Goal: Entertainment & Leisure: Consume media (video, audio)

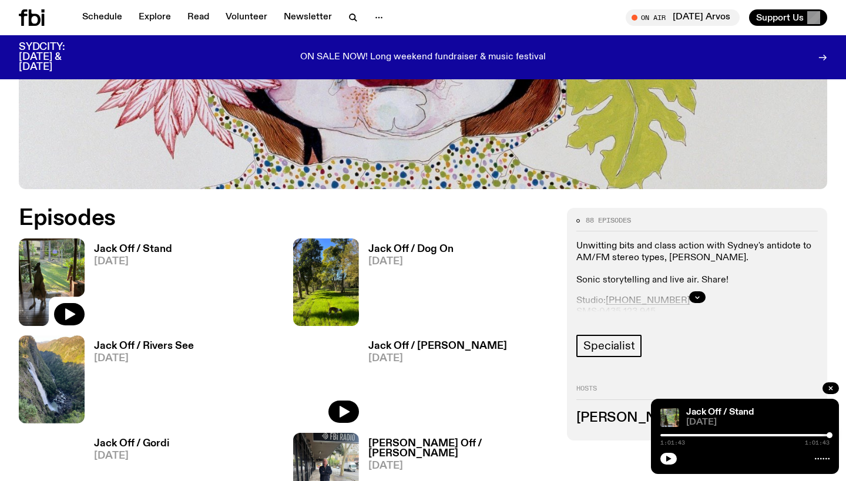
scroll to position [441, 0]
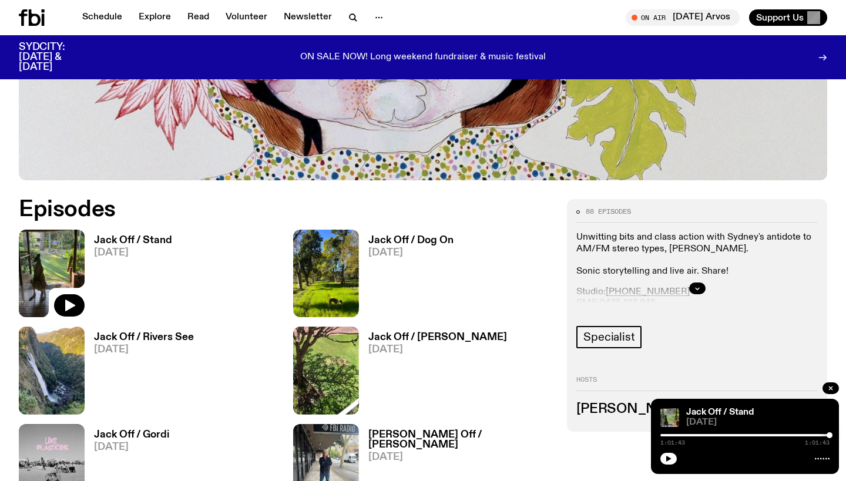
click at [724, 435] on div at bounding box center [744, 435] width 169 height 2
click at [669, 458] on icon "button" at bounding box center [668, 459] width 5 height 6
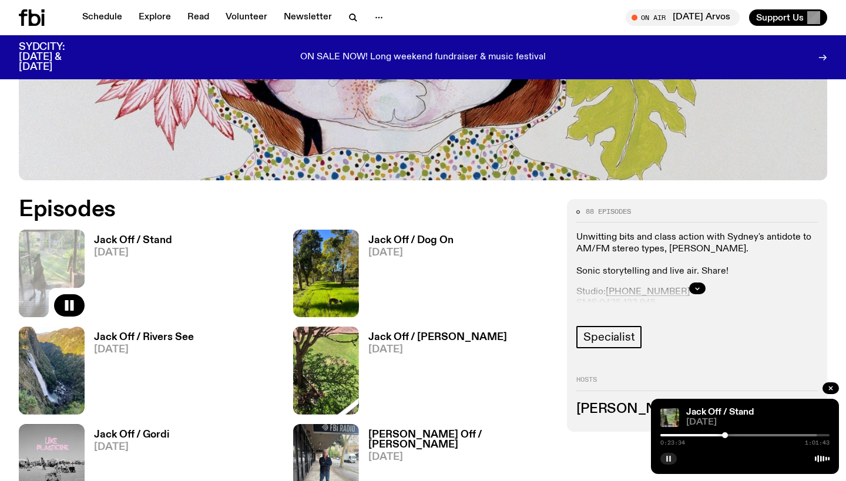
click at [156, 242] on h3 "Jack Off / Stand" at bounding box center [133, 241] width 78 height 10
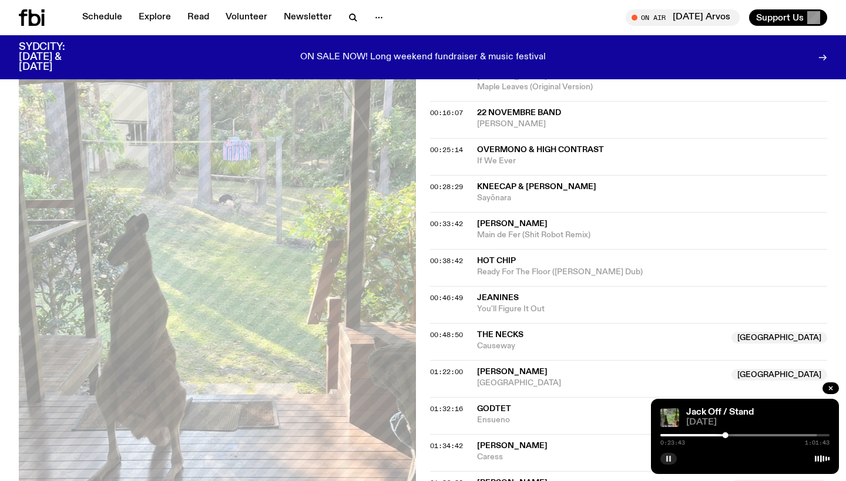
scroll to position [594, 0]
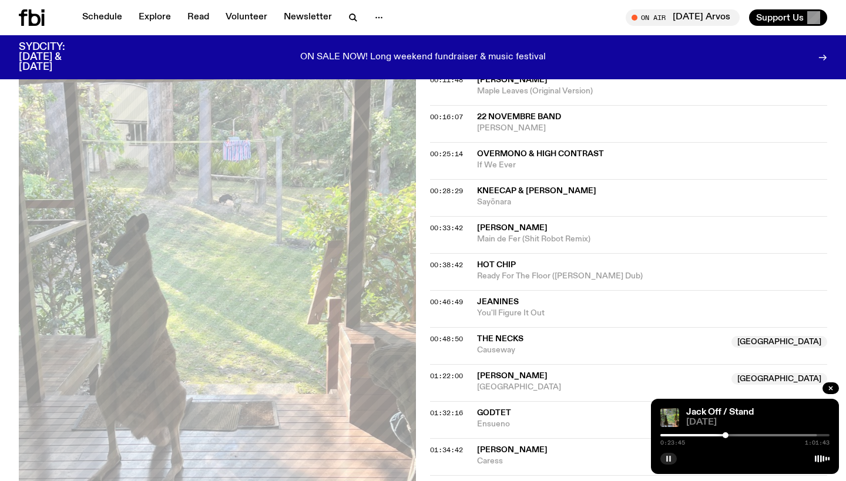
drag, startPoint x: 789, startPoint y: 411, endPoint x: 795, endPoint y: 422, distance: 13.1
click at [794, 423] on div "Jack Off / Stand [DATE]" at bounding box center [757, 417] width 143 height 19
click at [795, 414] on div "Jack Off / Stand" at bounding box center [757, 412] width 146 height 9
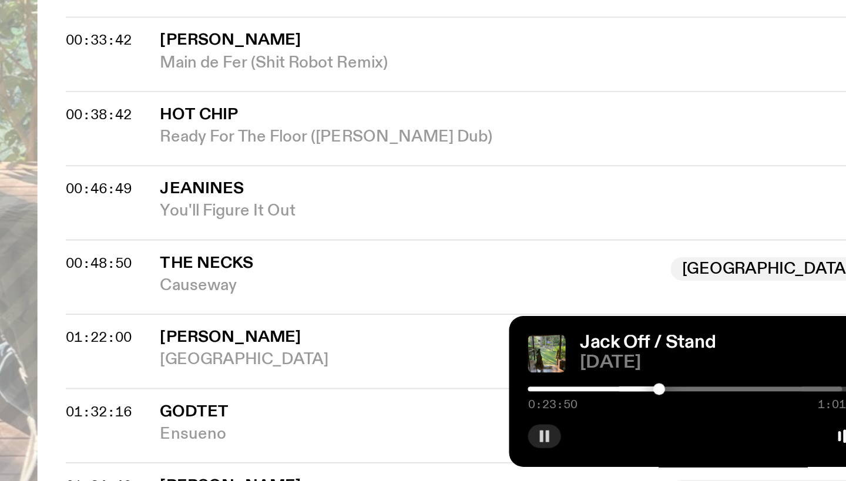
scroll to position [563, 0]
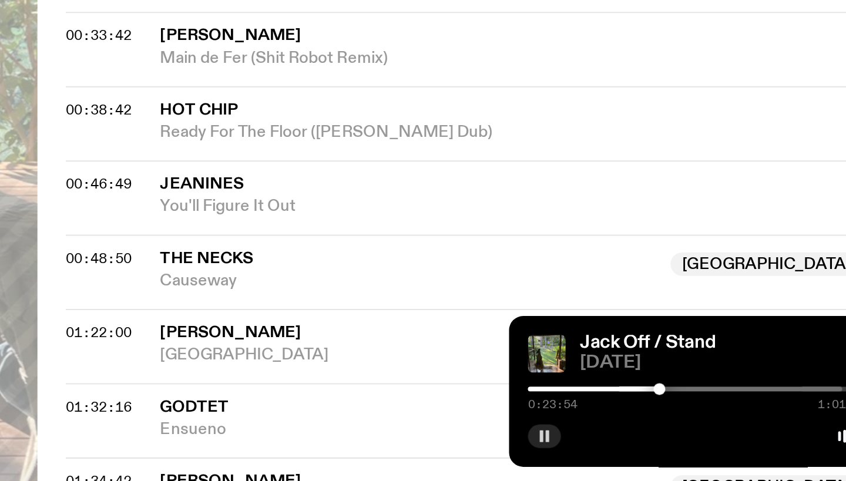
click at [648, 434] on div at bounding box center [732, 435] width 169 height 2
click at [660, 434] on div at bounding box center [744, 435] width 169 height 2
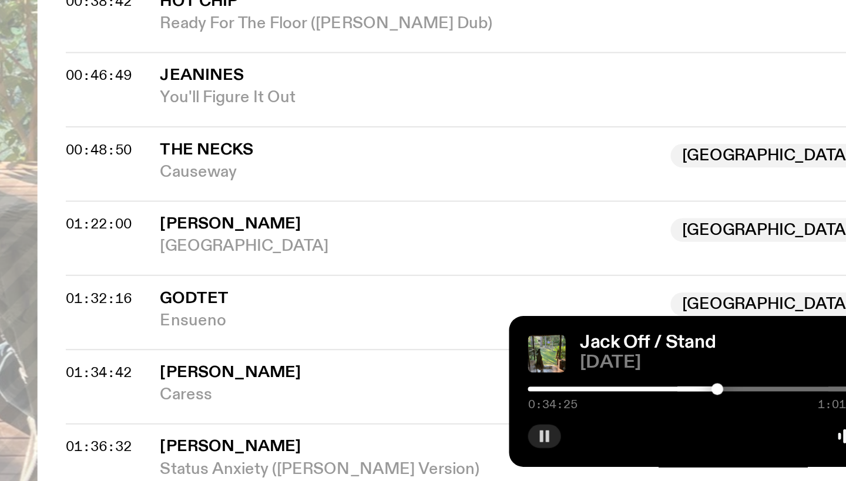
scroll to position [617, 0]
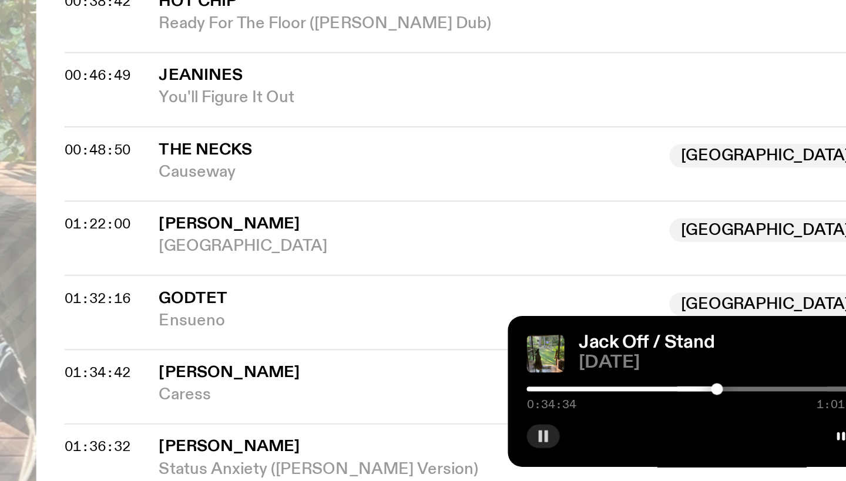
click at [660, 434] on div at bounding box center [744, 435] width 169 height 2
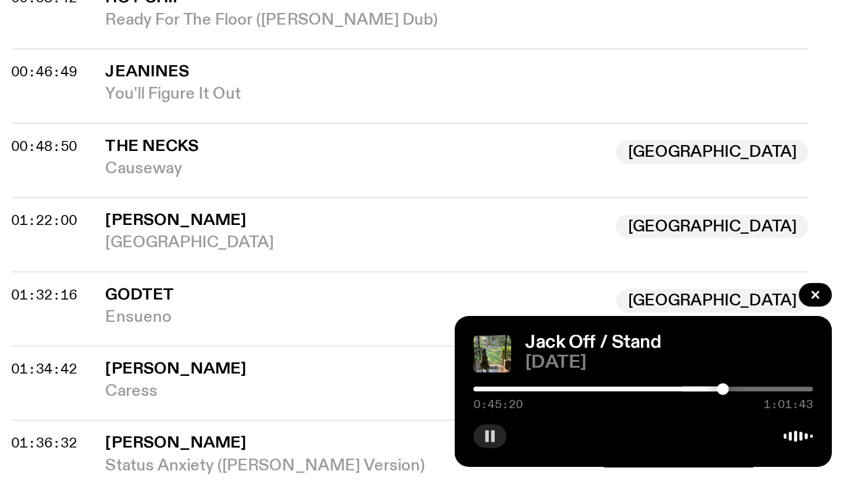
scroll to position [619, 0]
click at [660, 434] on div at bounding box center [744, 435] width 169 height 2
click at [631, 434] on div at bounding box center [715, 435] width 169 height 2
click at [660, 434] on div at bounding box center [744, 435] width 169 height 2
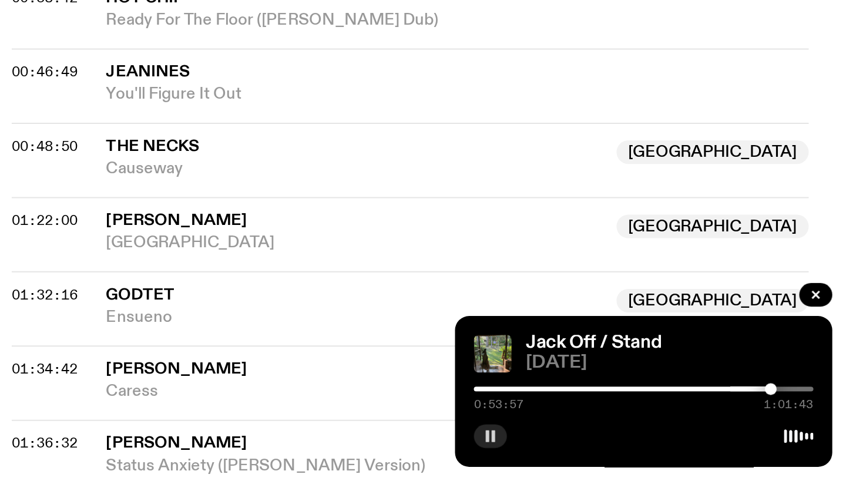
click at [660, 434] on div at bounding box center [744, 435] width 169 height 2
click at [827, 385] on icon "button" at bounding box center [830, 388] width 7 height 7
